Goal: Communication & Community: Answer question/provide support

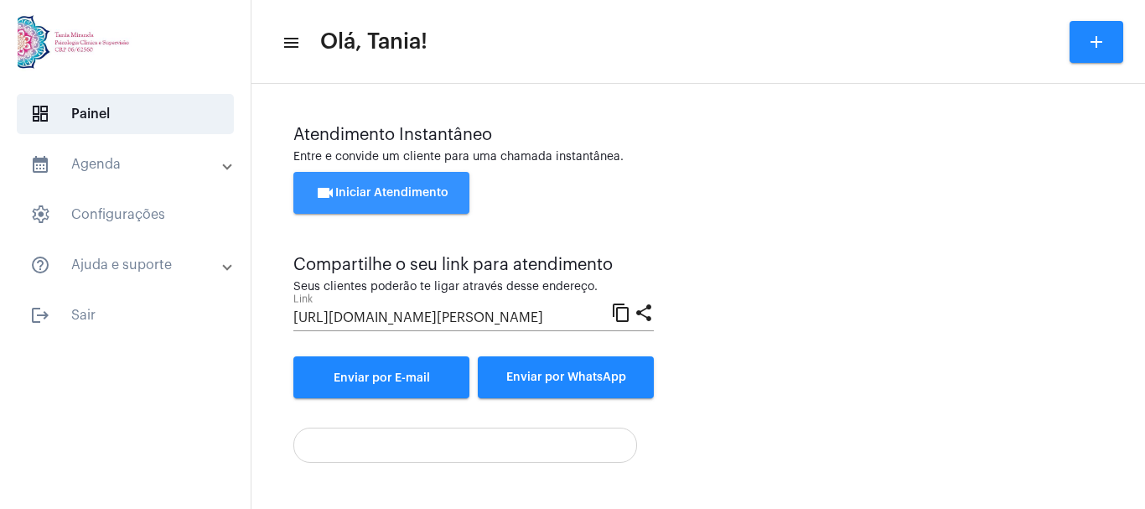
click at [375, 196] on span "videocam Iniciar Atendimento" at bounding box center [381, 193] width 133 height 12
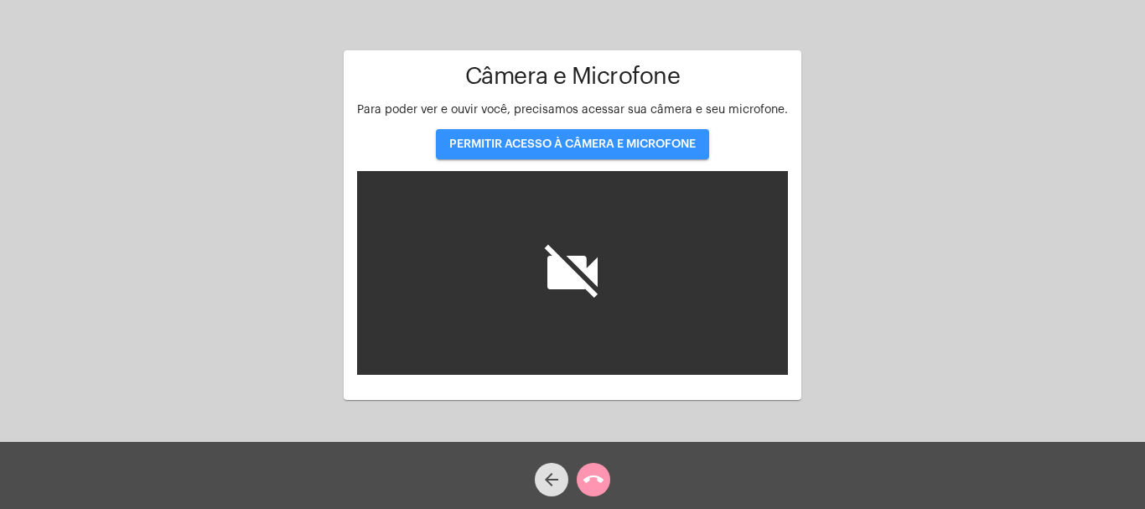
click at [580, 139] on span "PERMITIR ACESSO À CÂMERA E MICROFONE" at bounding box center [572, 144] width 246 height 12
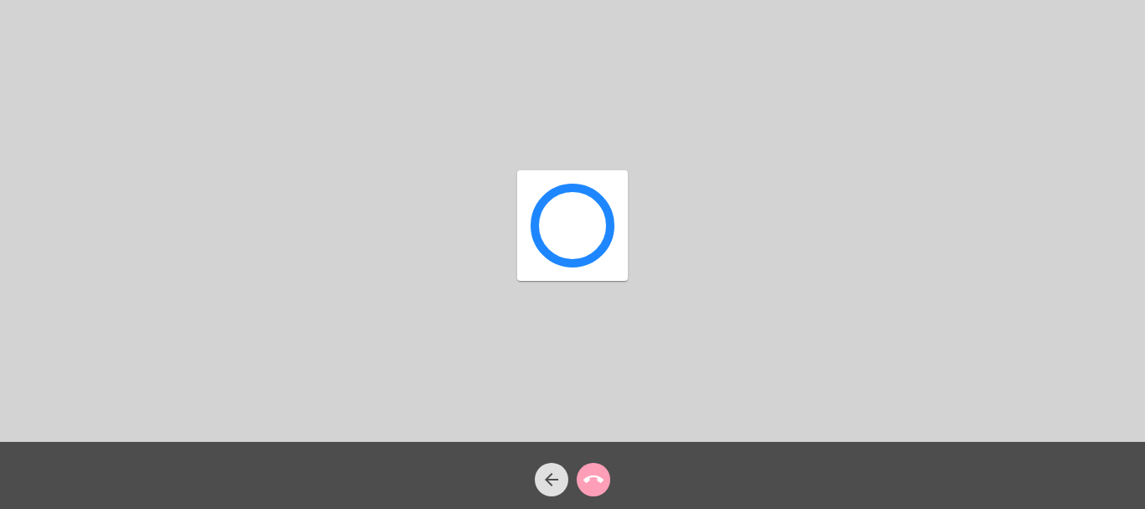
click at [601, 481] on mat-icon "call_end" at bounding box center [593, 479] width 20 height 20
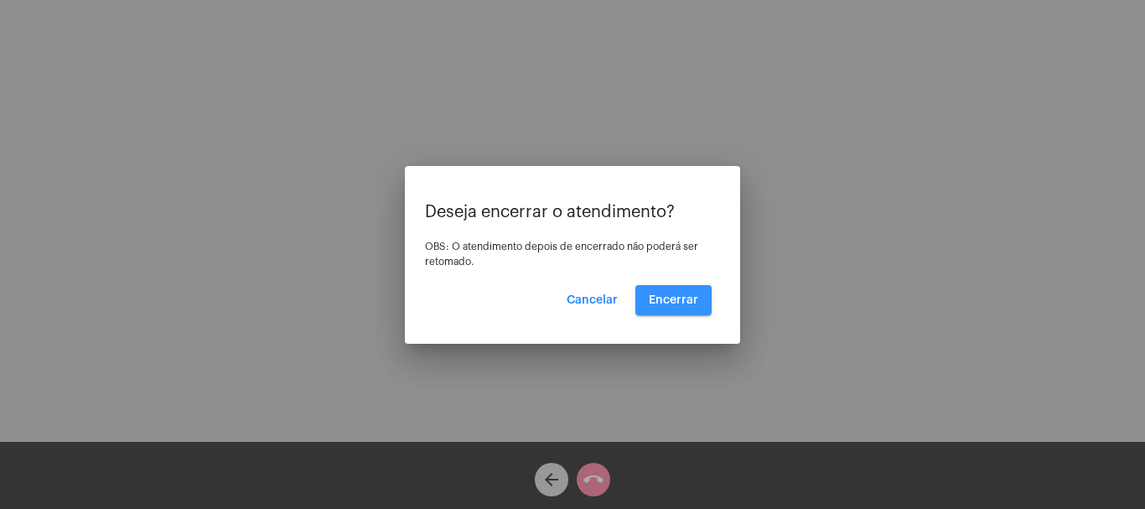
click at [671, 303] on span "Encerrar" at bounding box center [673, 300] width 49 height 12
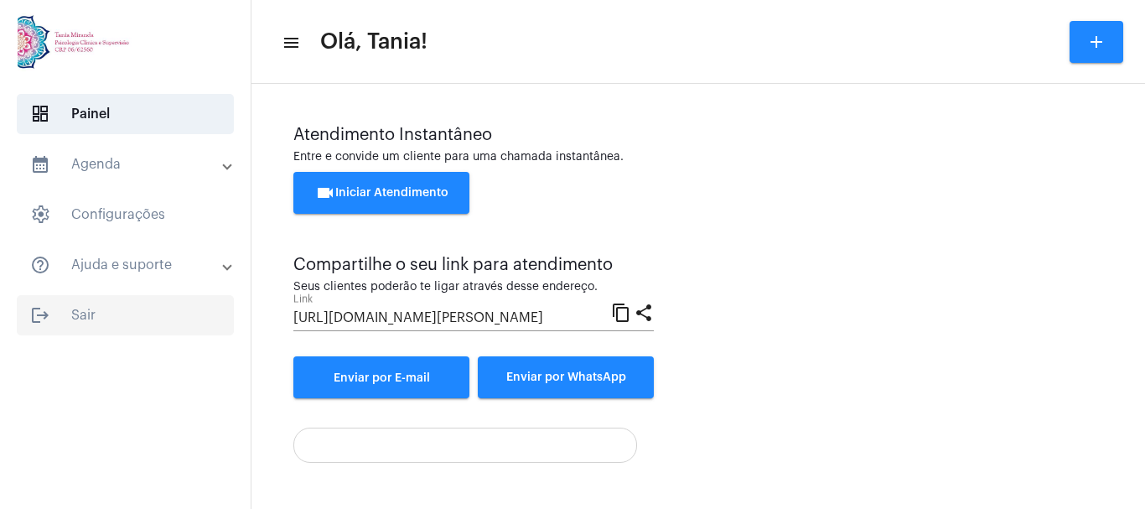
click at [86, 316] on span "logout Sair" at bounding box center [125, 315] width 217 height 40
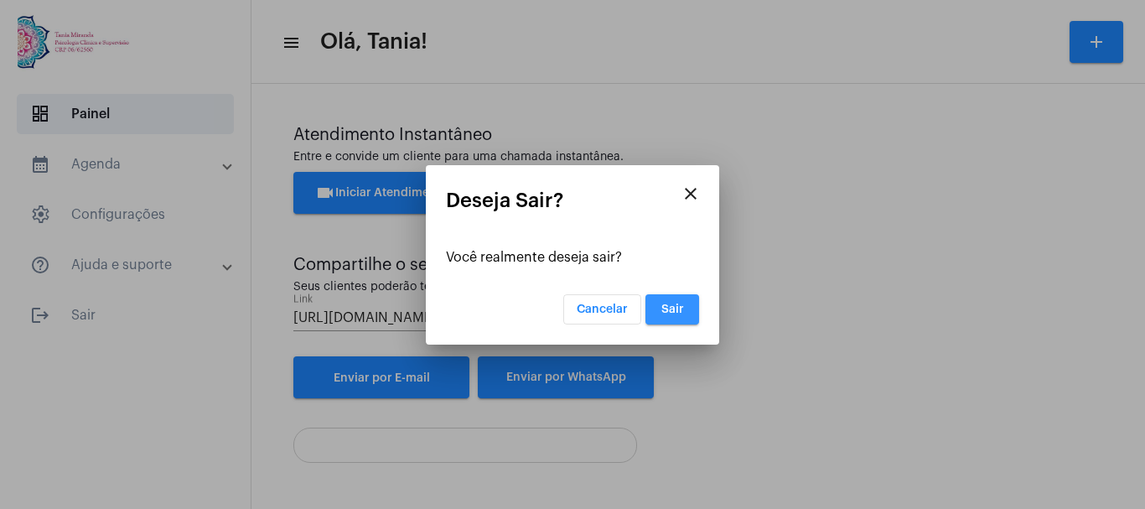
click at [687, 319] on button "Sair" at bounding box center [673, 309] width 54 height 30
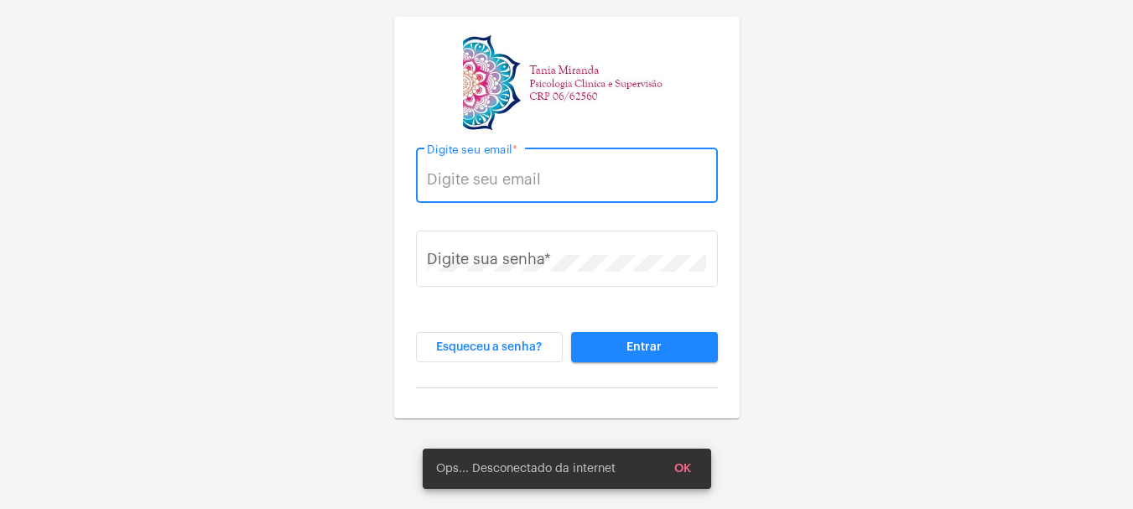
click at [563, 177] on input "Digite seu email *" at bounding box center [566, 179] width 279 height 17
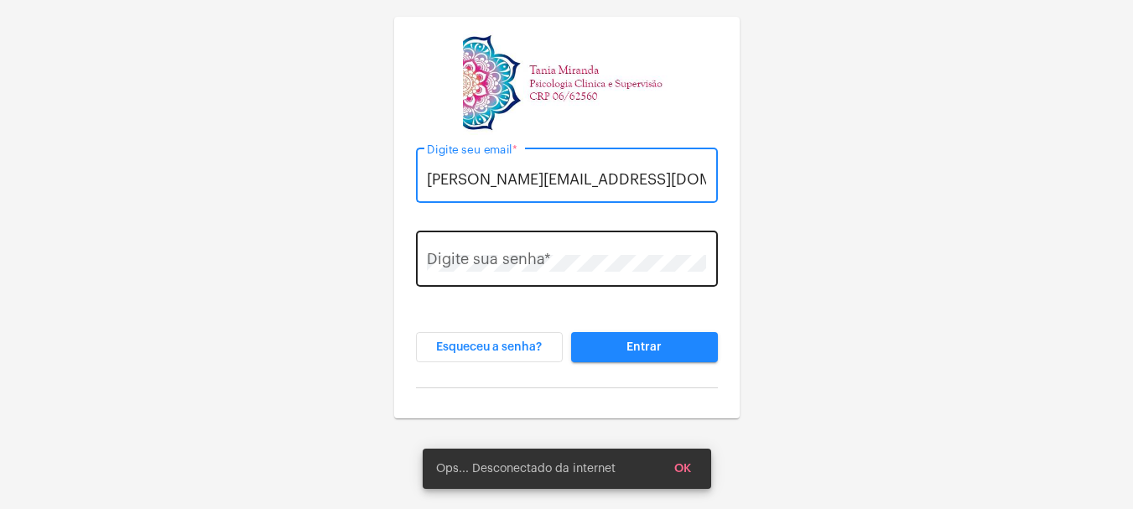
type input "[PERSON_NAME][EMAIL_ADDRESS][DOMAIN_NAME]"
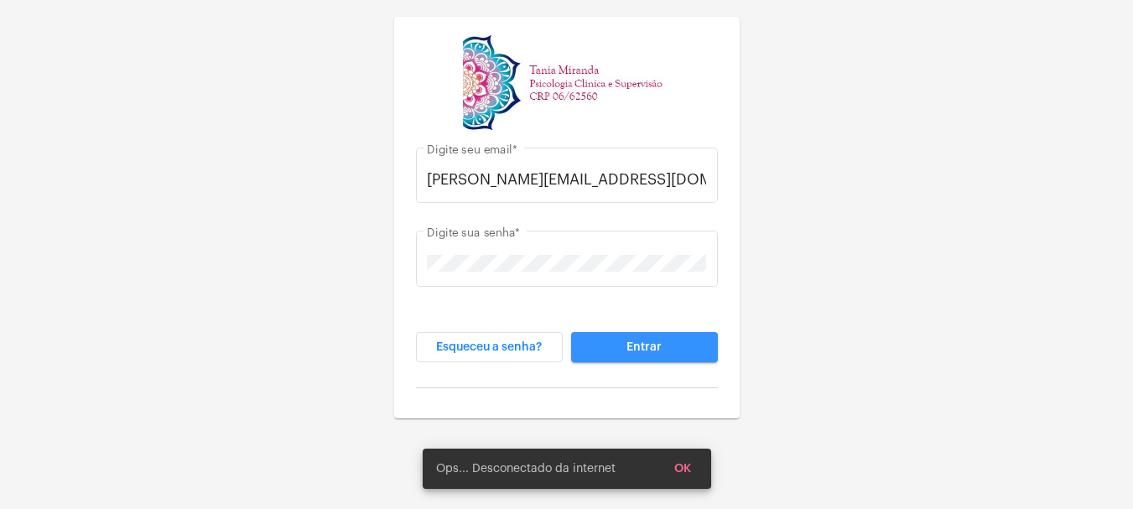
click at [626, 341] on span "Entrar" at bounding box center [643, 347] width 35 height 12
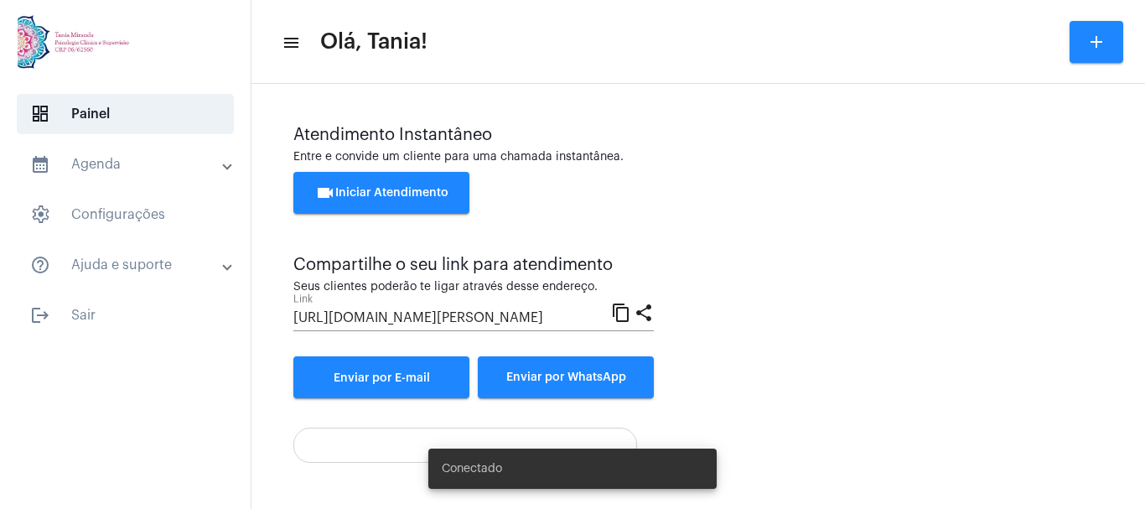
click at [400, 197] on span "videocam Iniciar Atendimento" at bounding box center [381, 193] width 133 height 12
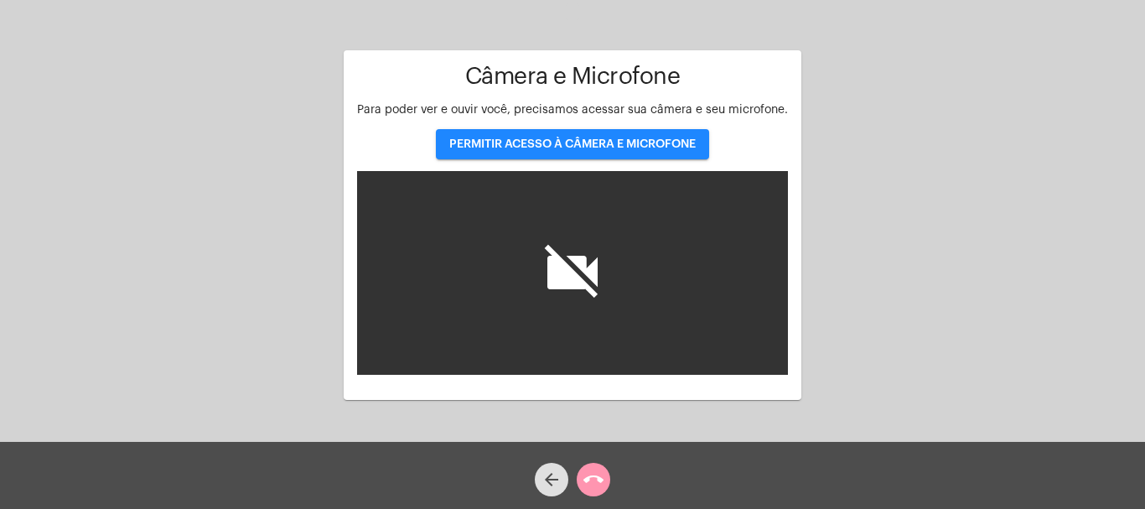
click at [605, 149] on span "PERMITIR ACESSO À CÂMERA E MICROFONE" at bounding box center [572, 144] width 246 height 12
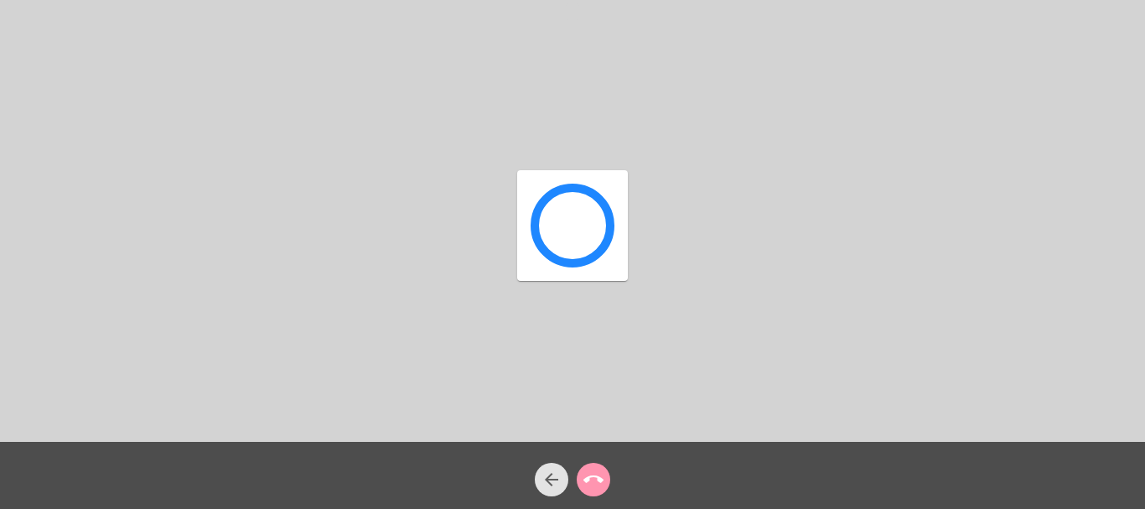
click at [550, 476] on mat-icon "arrow_back" at bounding box center [552, 479] width 20 height 20
click at [594, 473] on mat-icon "call_end" at bounding box center [593, 479] width 20 height 20
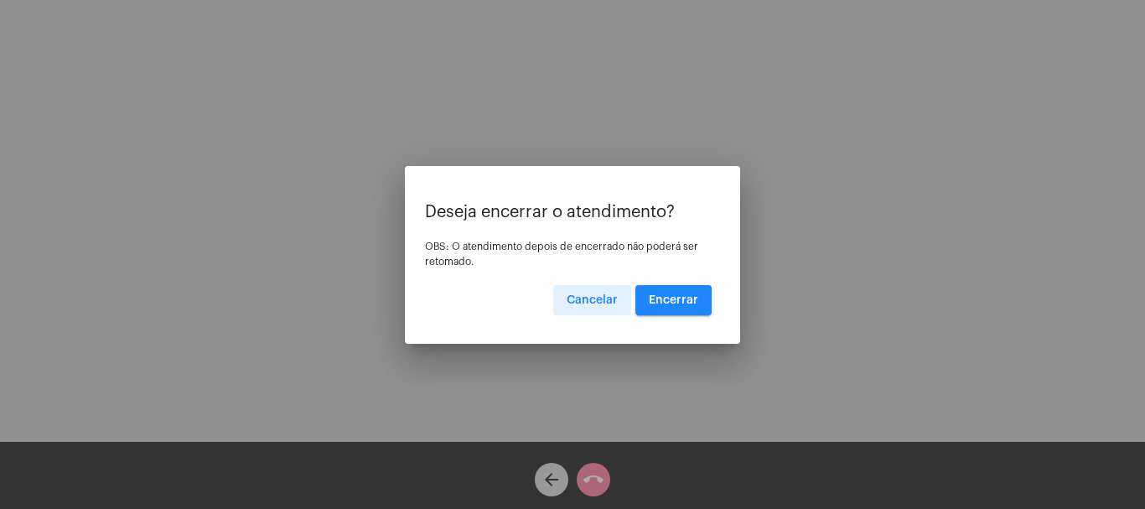
click at [663, 307] on button "Encerrar" at bounding box center [673, 300] width 76 height 30
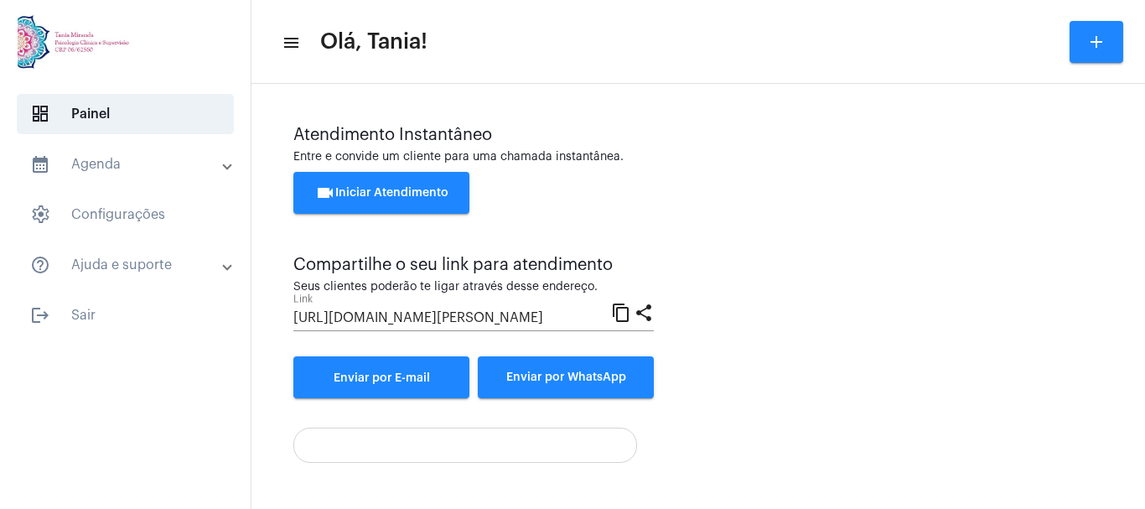
click at [106, 261] on mat-panel-title "help_outline Ajuda e suporte" at bounding box center [127, 265] width 194 height 20
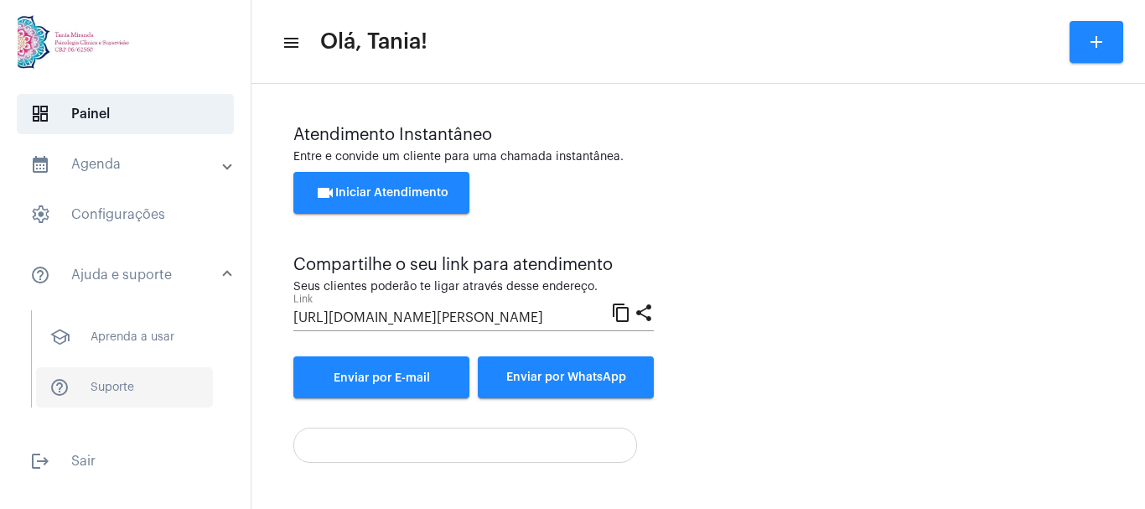
click at [119, 387] on span "help_outline Suporte" at bounding box center [124, 387] width 177 height 40
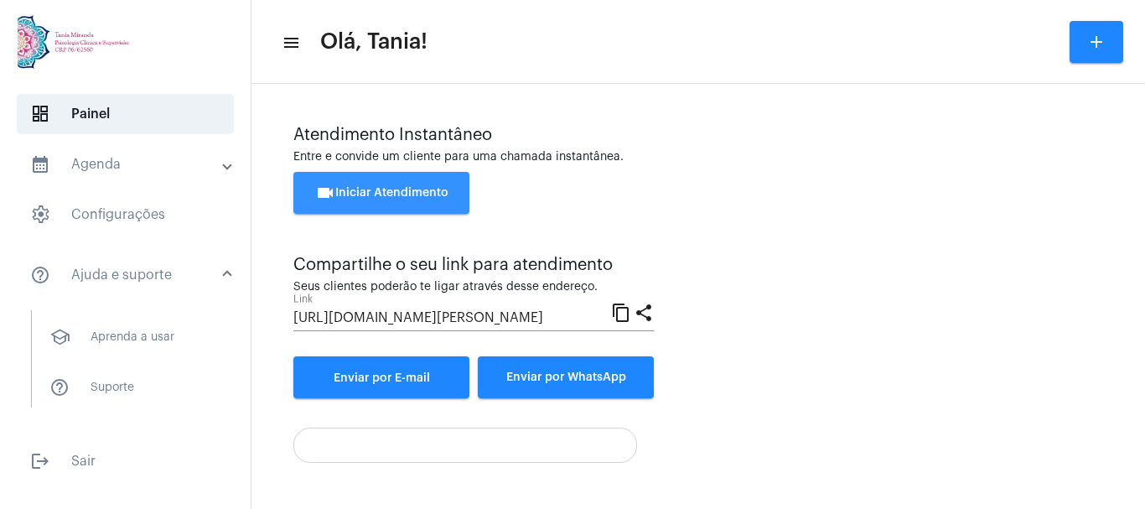
click at [371, 187] on span "videocam Iniciar Atendimento" at bounding box center [381, 193] width 133 height 12
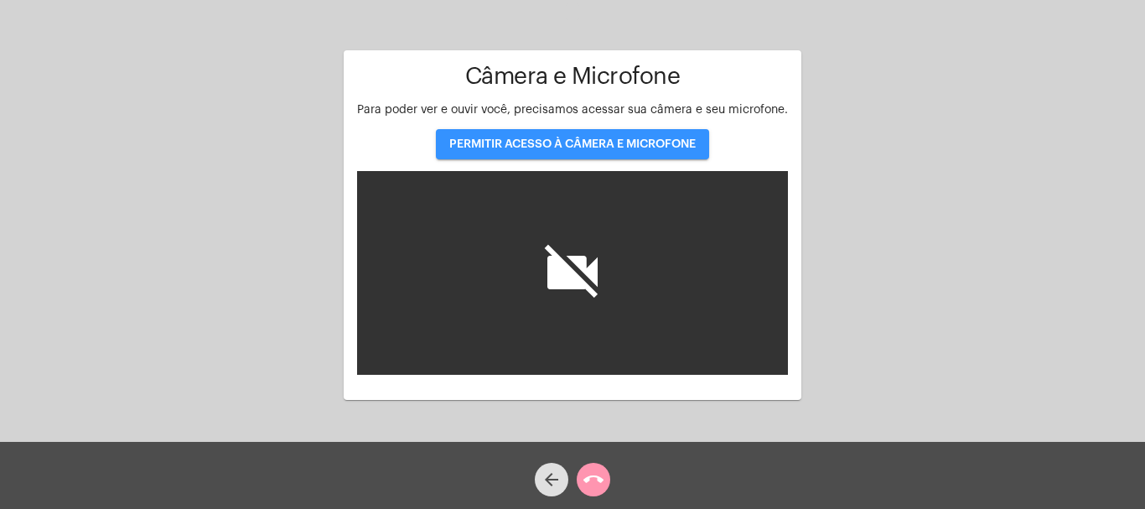
click at [569, 141] on span "PERMITIR ACESSO À CÂMERA E MICROFONE" at bounding box center [572, 144] width 246 height 12
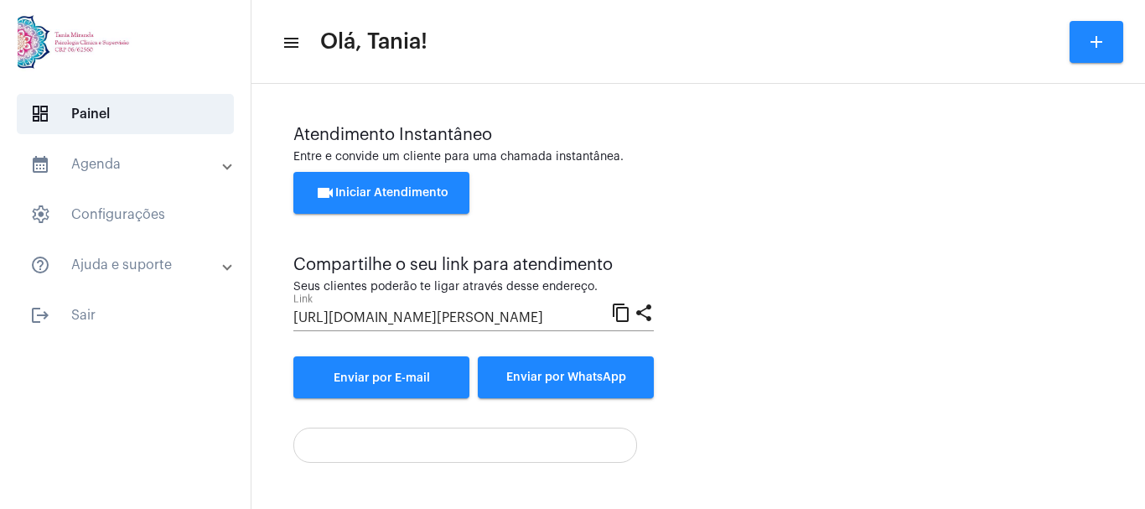
scroll to position [333, 0]
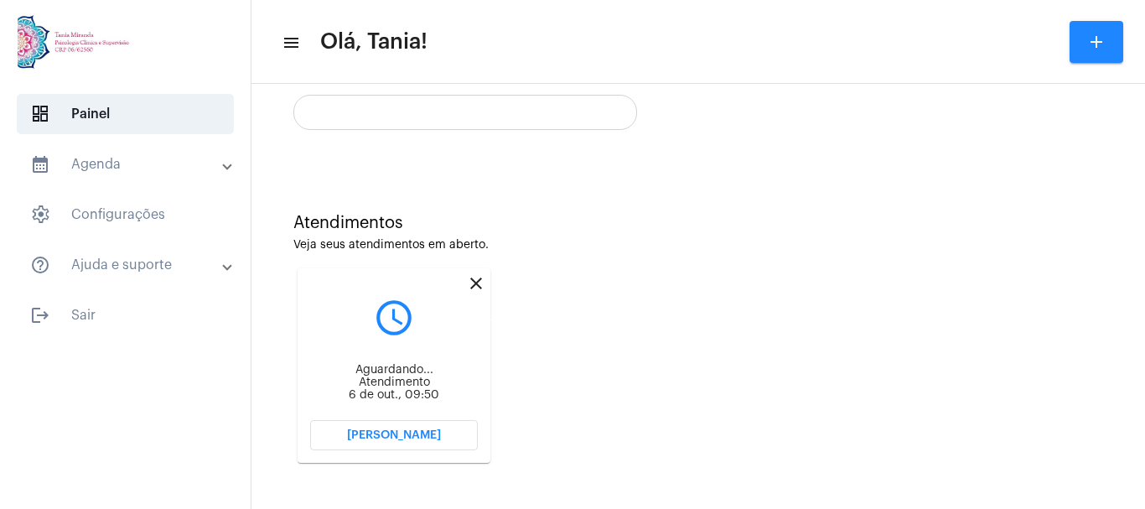
click at [480, 283] on mat-icon "close" at bounding box center [476, 283] width 20 height 20
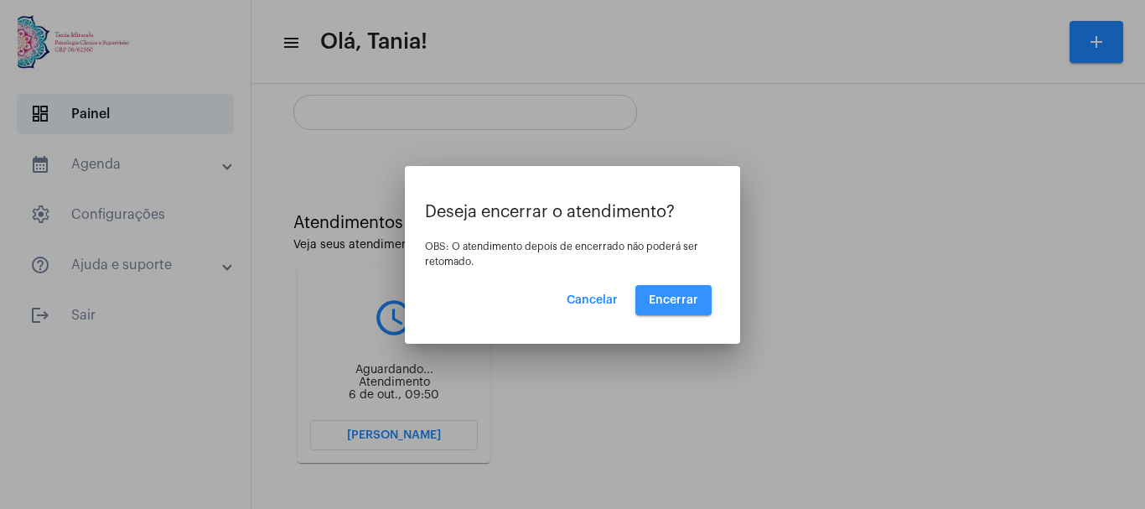
click at [679, 305] on span "Encerrar" at bounding box center [673, 300] width 49 height 12
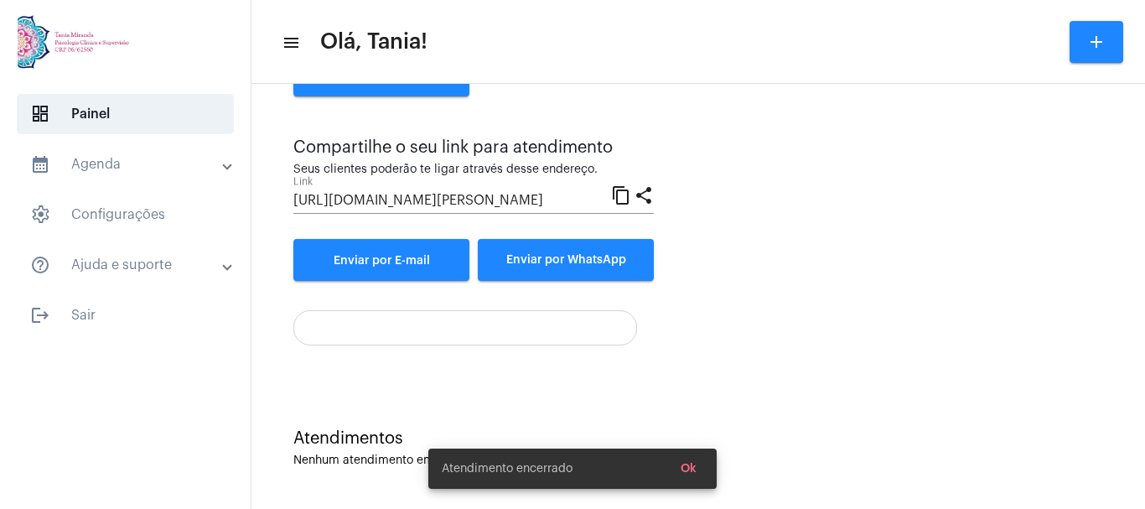
scroll to position [117, 0]
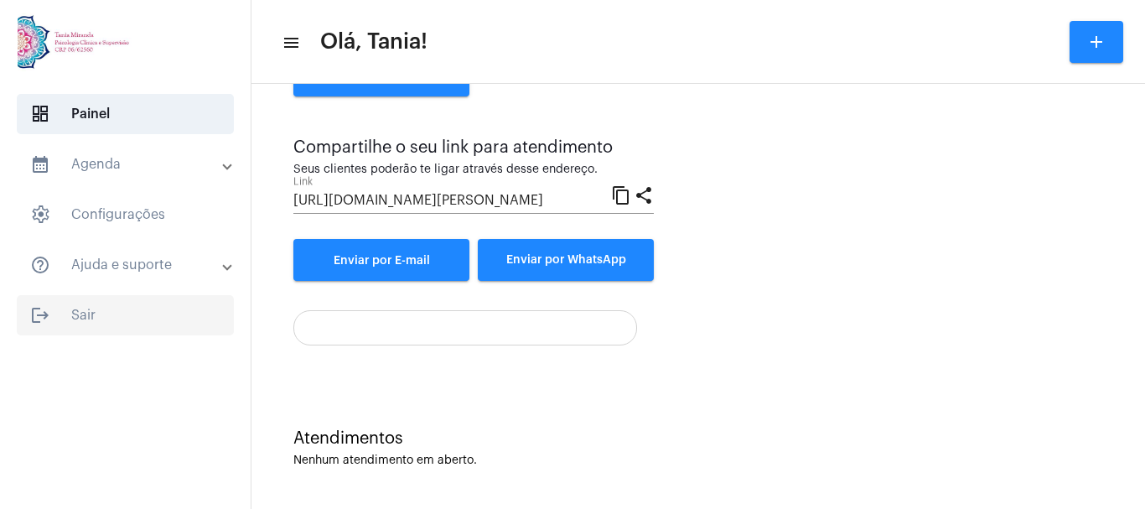
click at [85, 314] on span "logout Sair" at bounding box center [125, 315] width 217 height 40
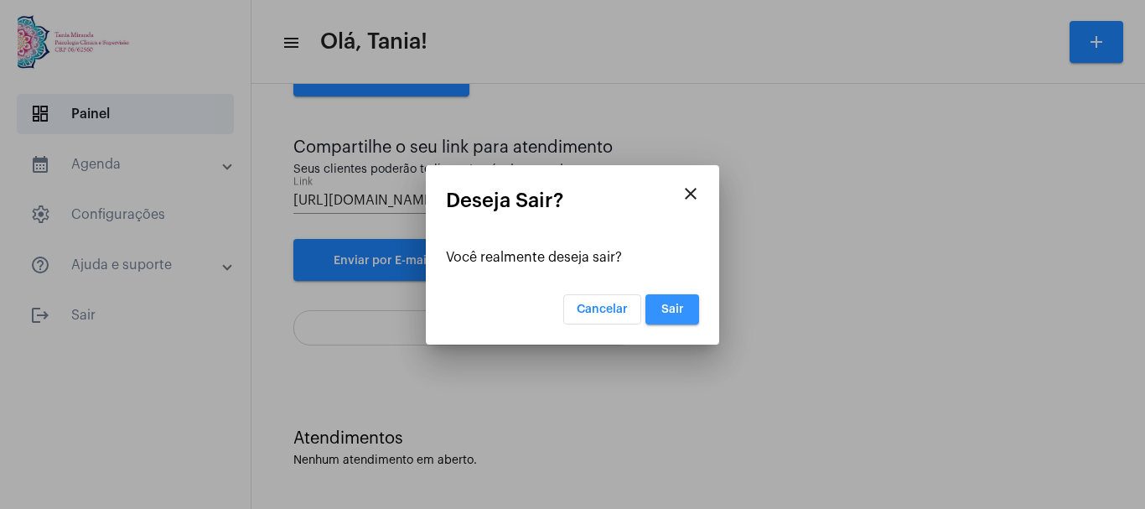
click at [670, 304] on span "Sair" at bounding box center [672, 309] width 23 height 12
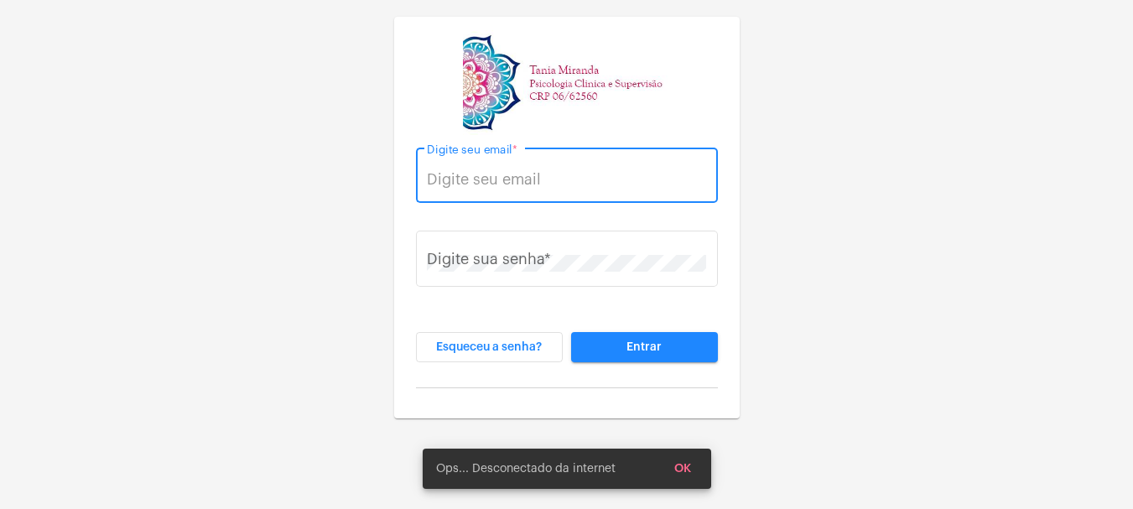
click at [520, 174] on input "Digite seu email *" at bounding box center [566, 179] width 279 height 17
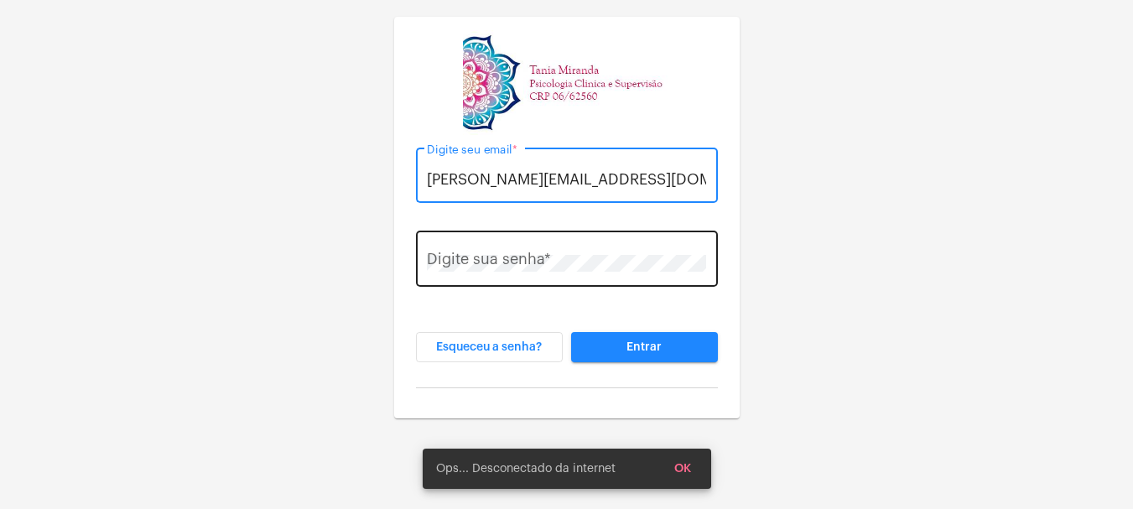
type input "[PERSON_NAME][EMAIL_ADDRESS][DOMAIN_NAME]"
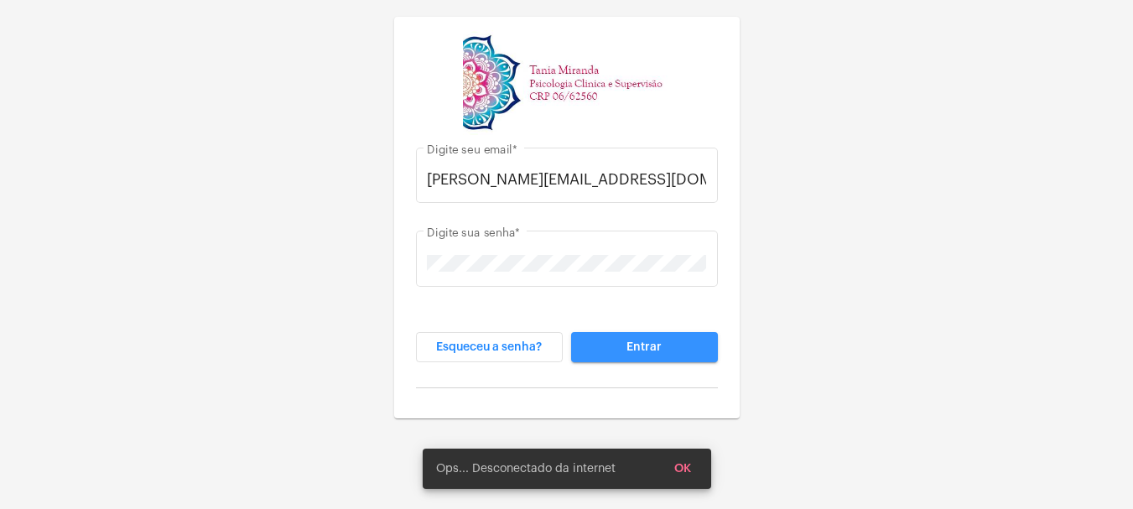
click at [649, 350] on span "Entrar" at bounding box center [643, 347] width 35 height 12
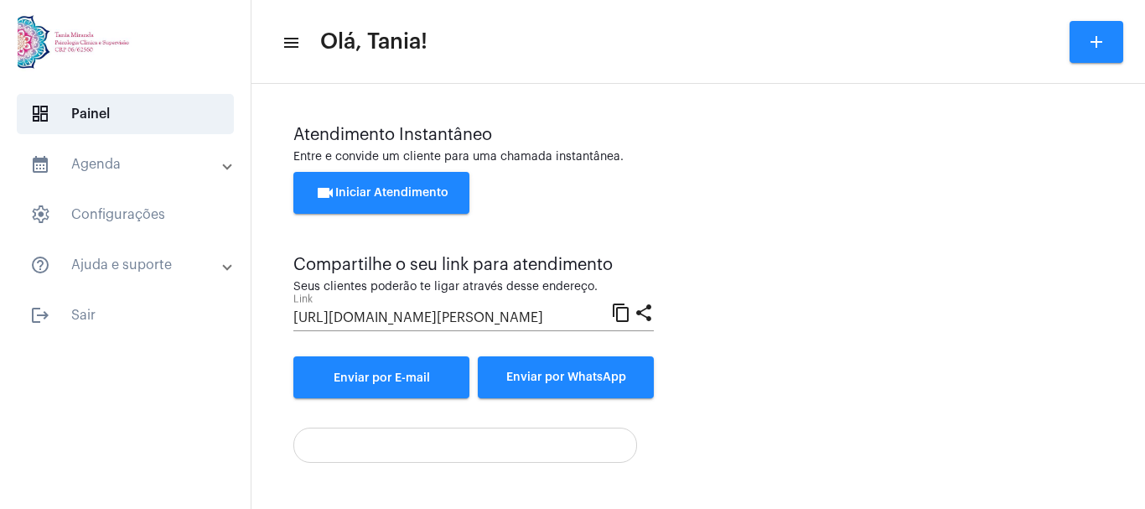
click at [119, 392] on div "dashboard Painel calendar_month_outlined Agenda calendar_month_outlined Calendá…" at bounding box center [125, 254] width 251 height 509
click at [288, 485] on div "Atendimento Instantâneo Entre e convide um cliente para uma chamada instantânea…" at bounding box center [698, 294] width 877 height 404
